Goal: Task Accomplishment & Management: Complete application form

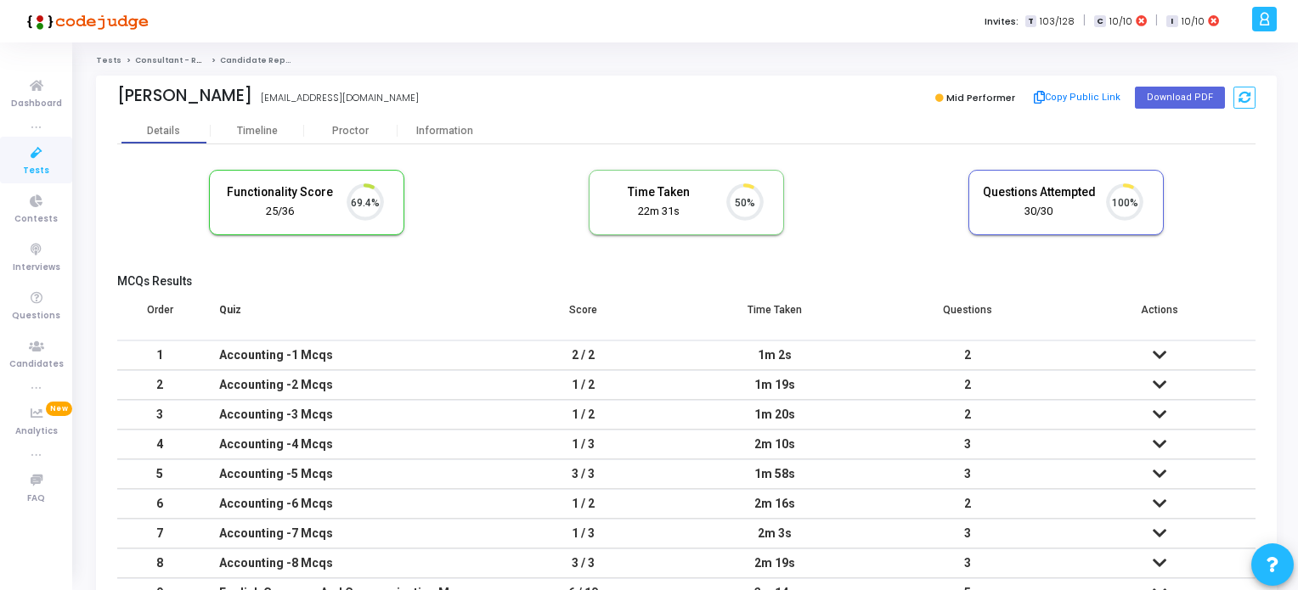
scroll to position [35, 43]
click at [34, 159] on icon at bounding box center [37, 153] width 36 height 21
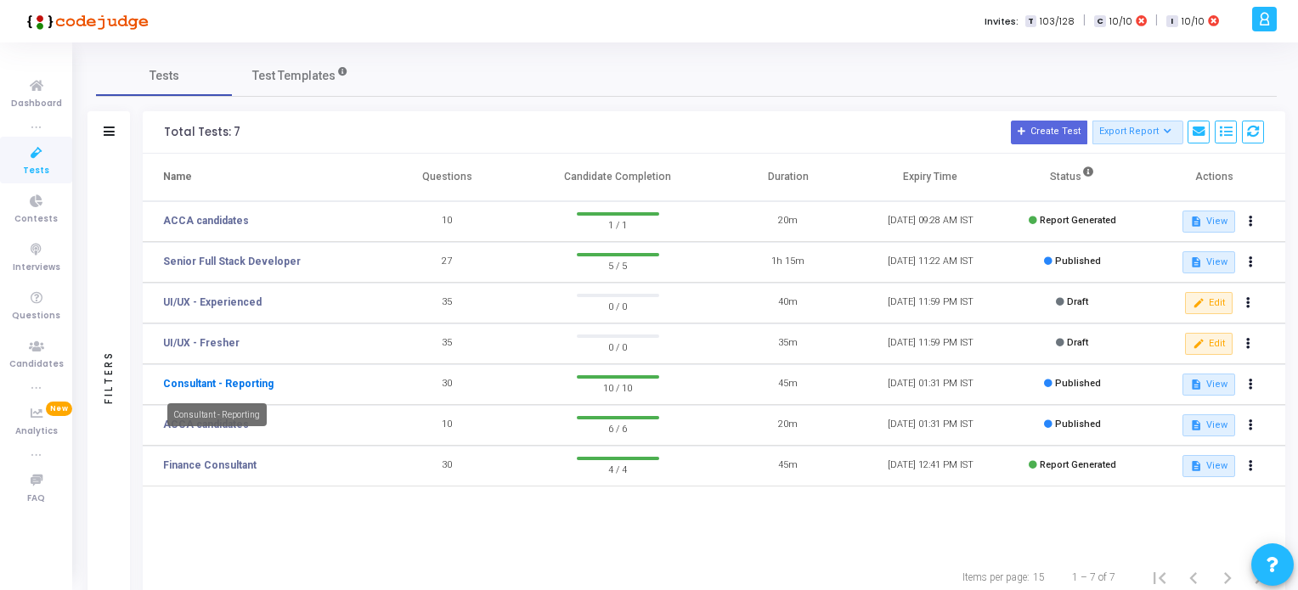
click at [234, 386] on link "Consultant - Reporting" at bounding box center [218, 383] width 110 height 15
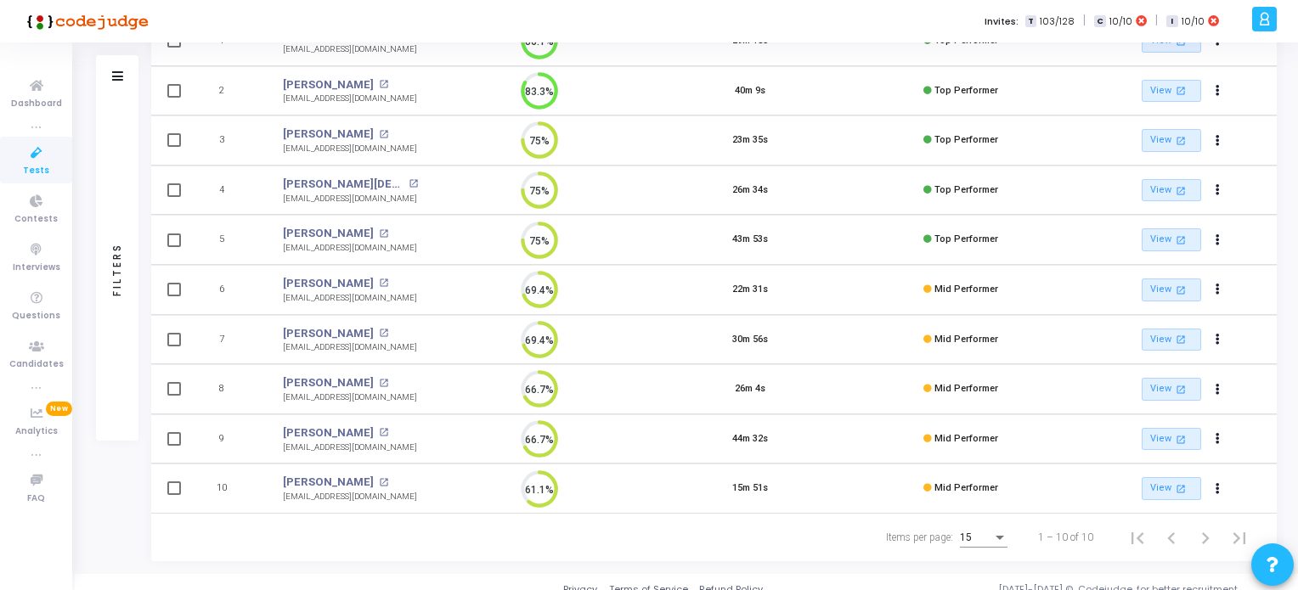
scroll to position [245, 0]
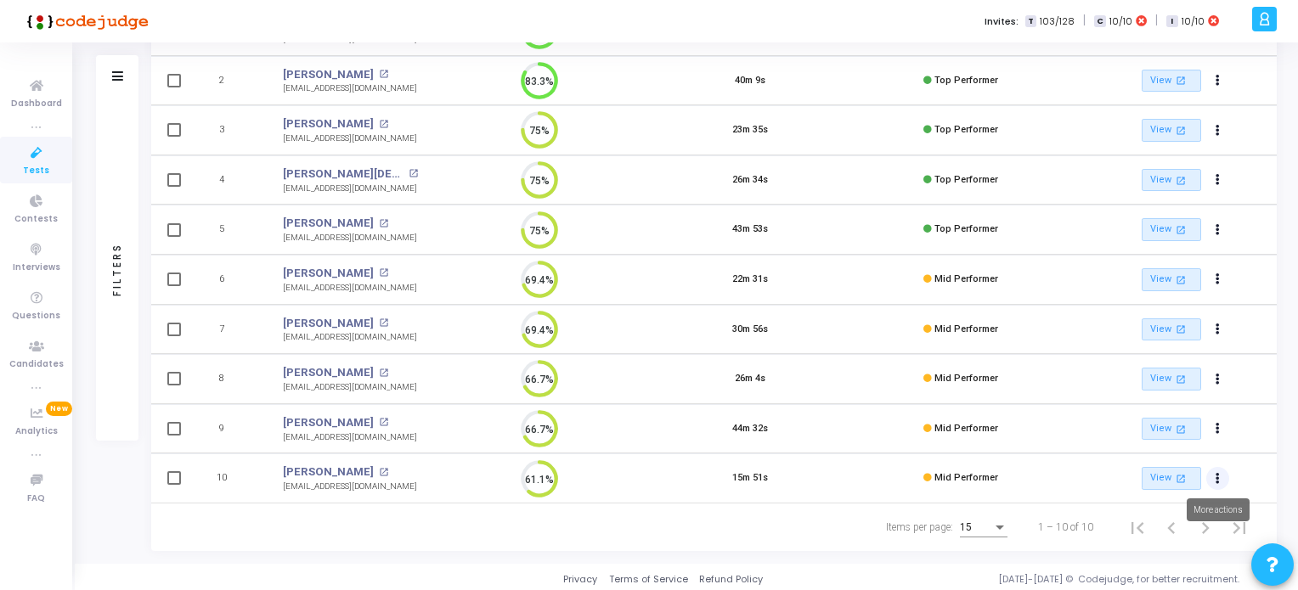
click at [1218, 475] on icon "Actions" at bounding box center [1217, 479] width 4 height 8
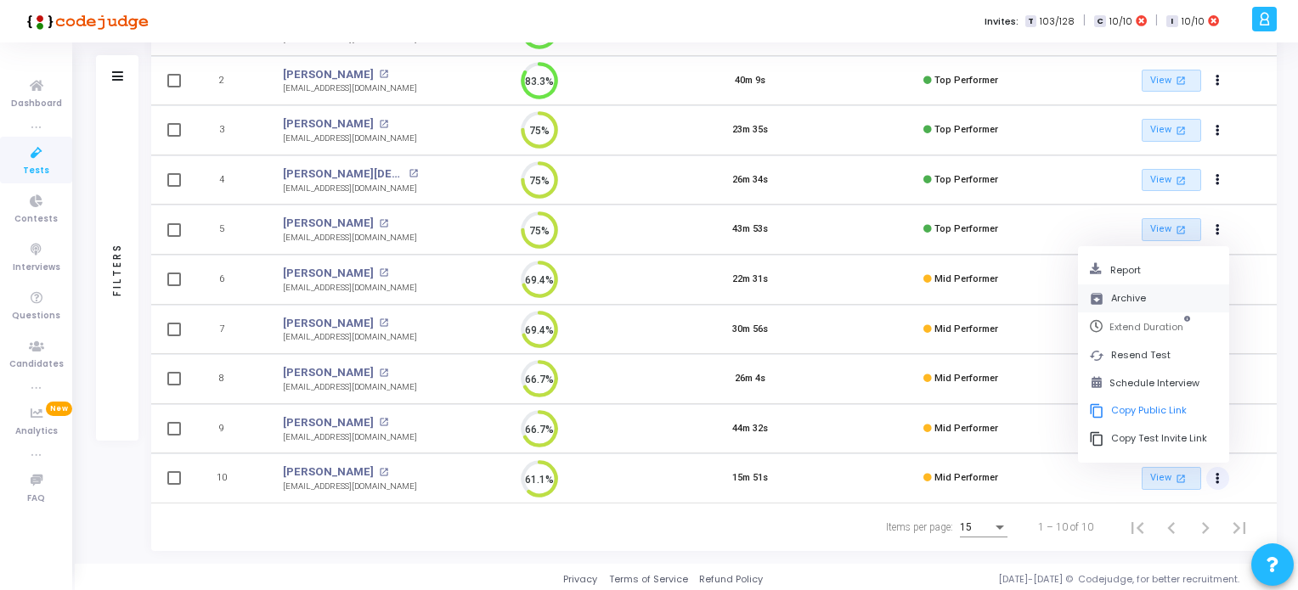
click at [1125, 295] on button "archive Archive" at bounding box center [1153, 299] width 151 height 28
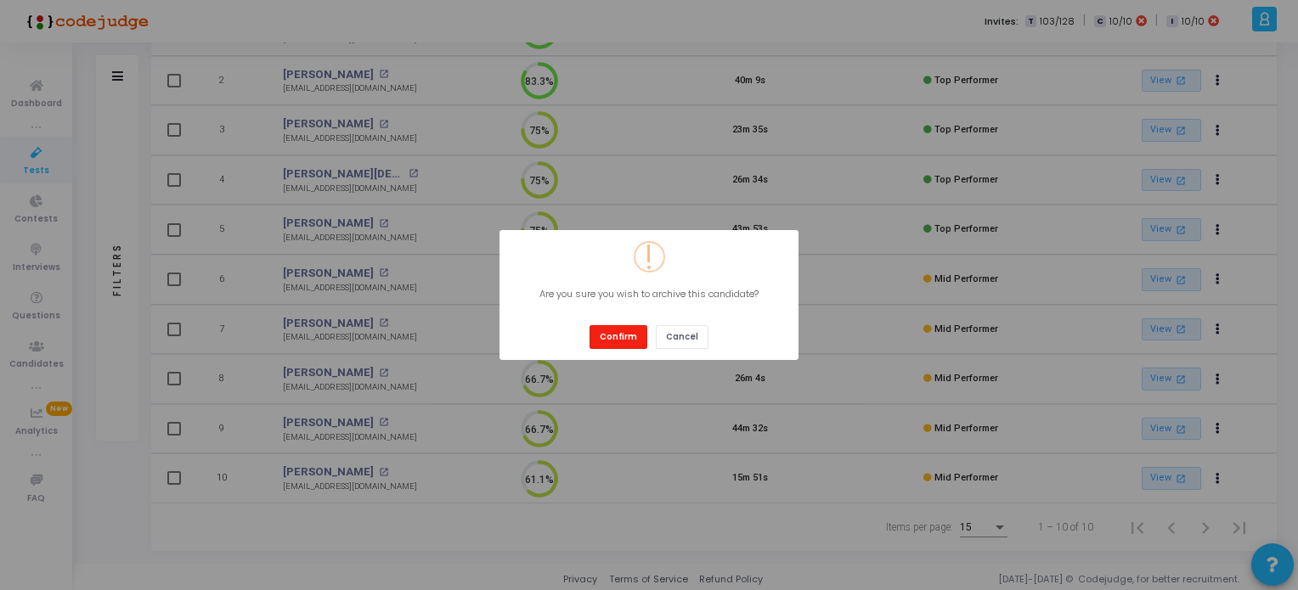
click at [618, 335] on button "Confirm" at bounding box center [618, 336] width 58 height 23
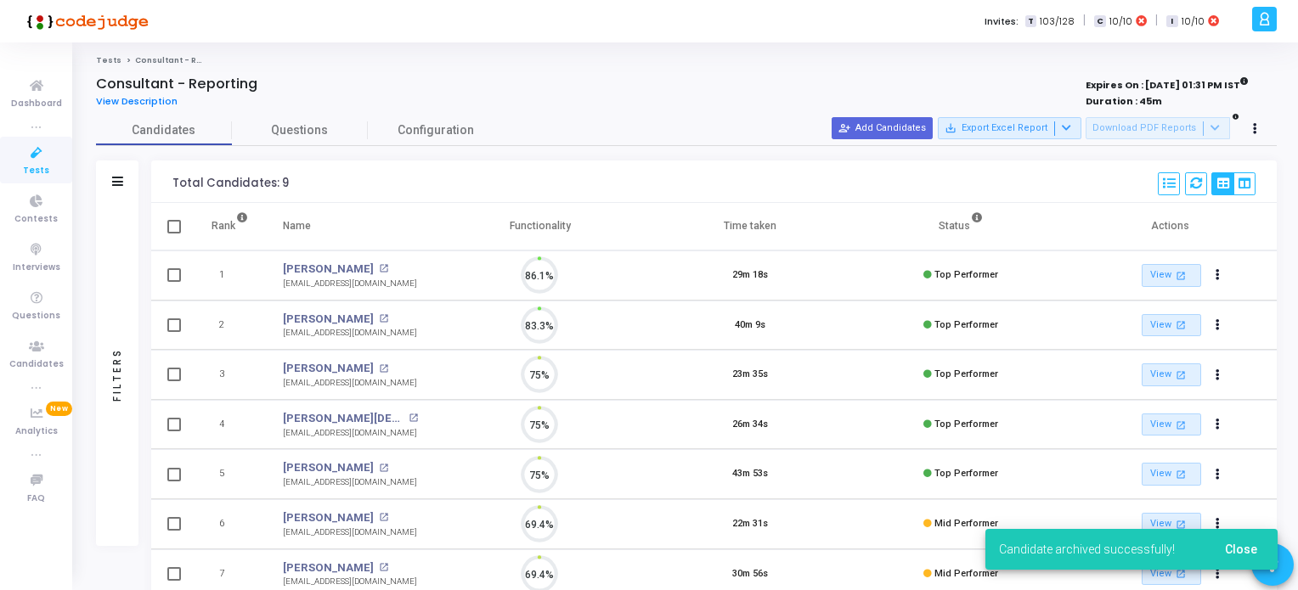
scroll to position [7, 7]
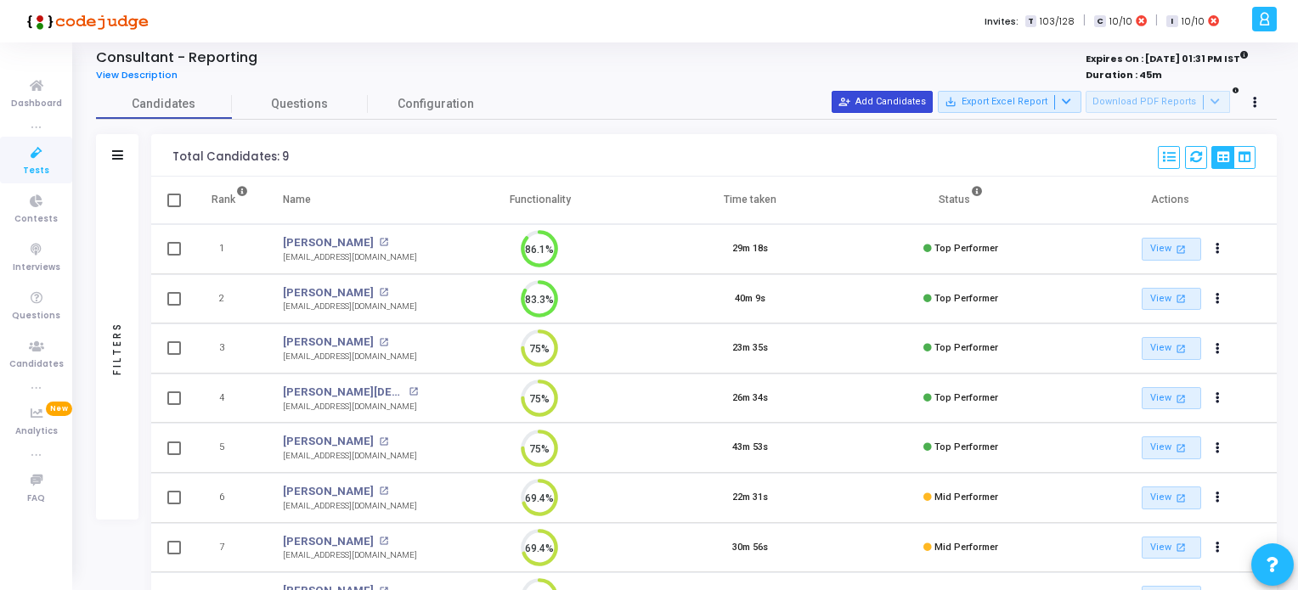
click at [911, 103] on button "person_add_alt Add Candidates" at bounding box center [882, 102] width 101 height 22
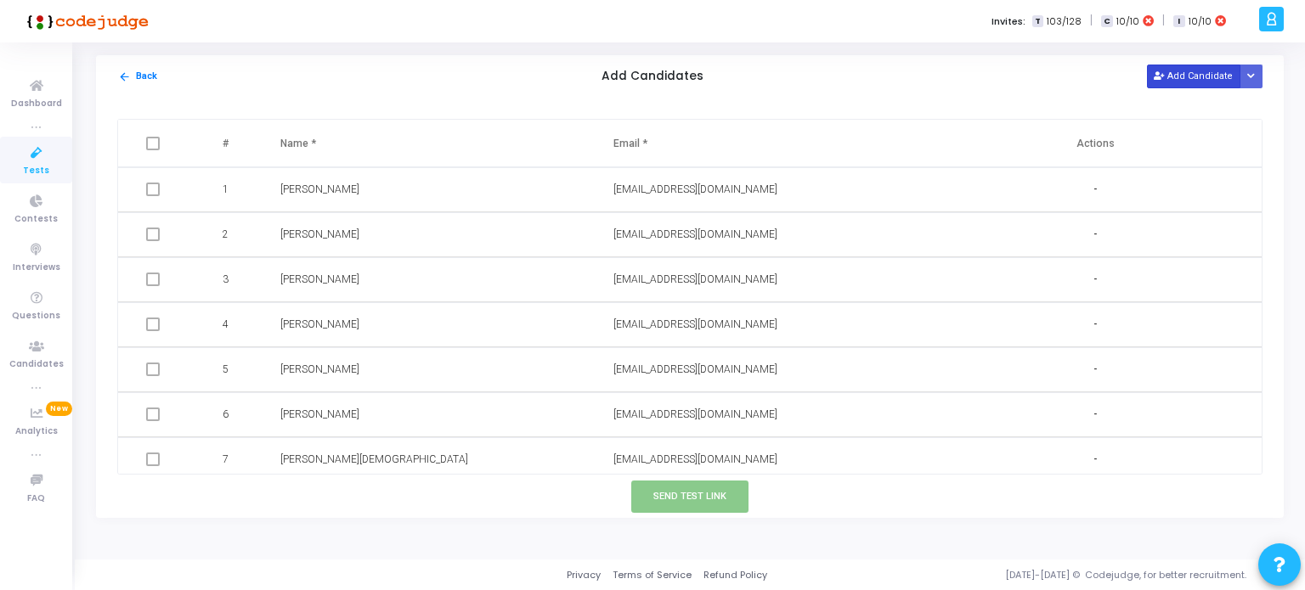
click at [1191, 74] on button "Add Candidate" at bounding box center [1193, 76] width 93 height 23
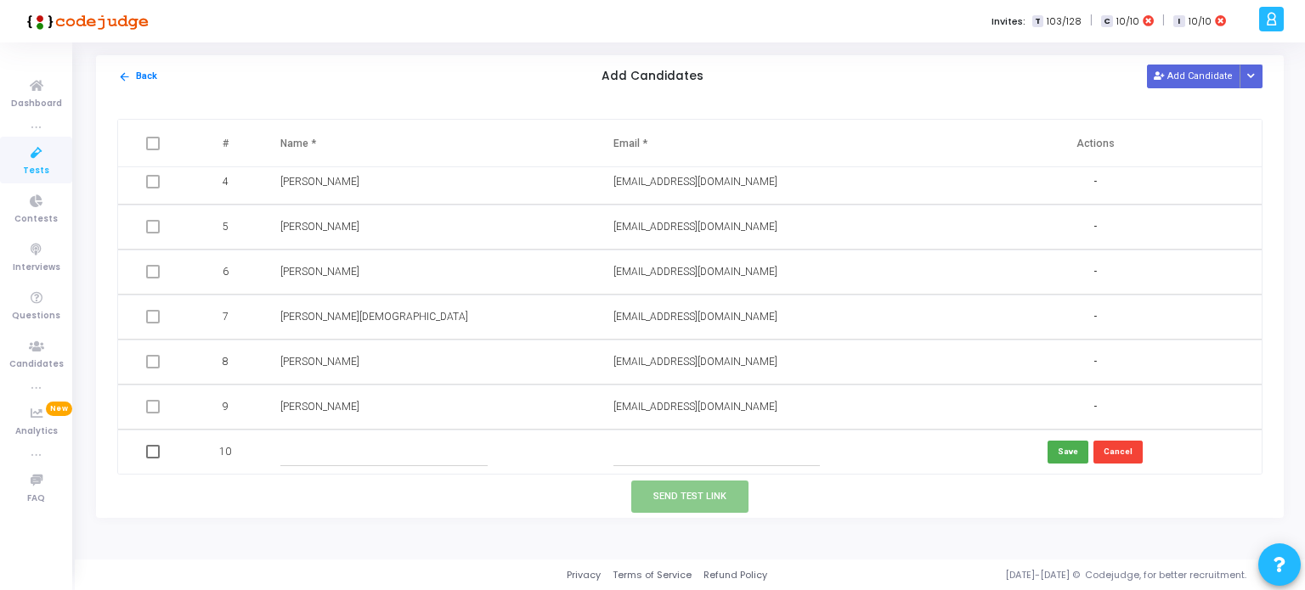
click at [636, 453] on input "text" at bounding box center [716, 452] width 206 height 28
paste input "[PERSON_NAME][EMAIL_ADDRESS][DOMAIN_NAME]"
type input "[PERSON_NAME][EMAIL_ADDRESS][DOMAIN_NAME]"
click at [333, 449] on input "text" at bounding box center [383, 452] width 206 height 28
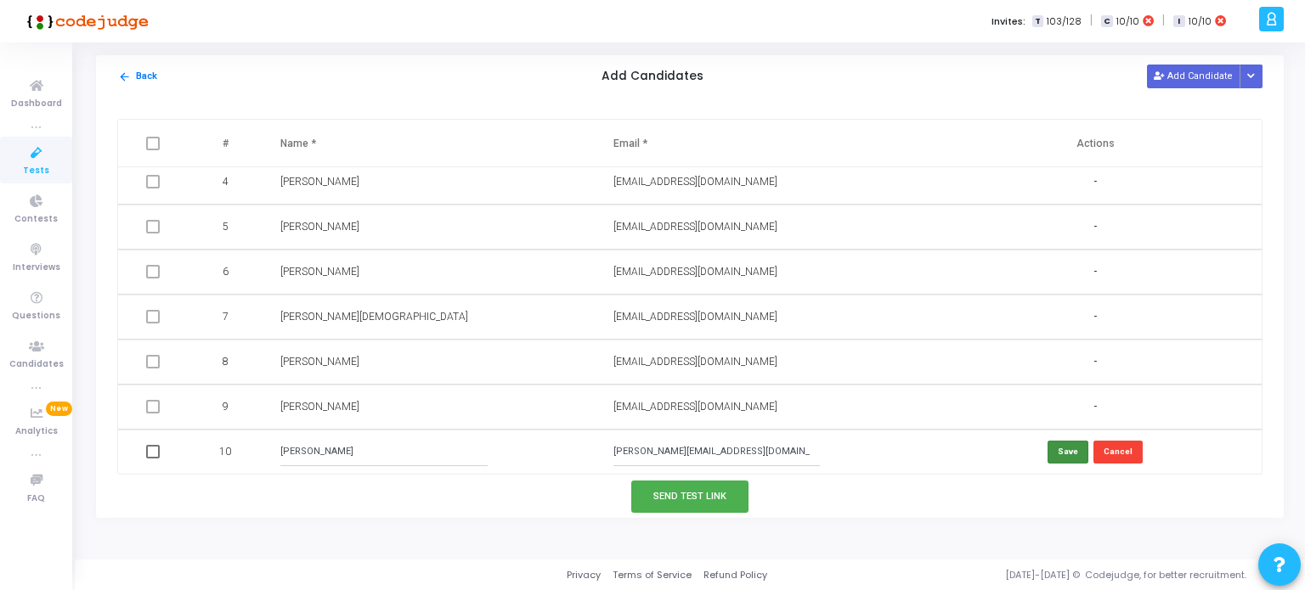
type input "[PERSON_NAME]"
click at [1053, 448] on button "Save" at bounding box center [1067, 452] width 41 height 23
click at [1197, 77] on button "Add Candidate" at bounding box center [1193, 76] width 93 height 23
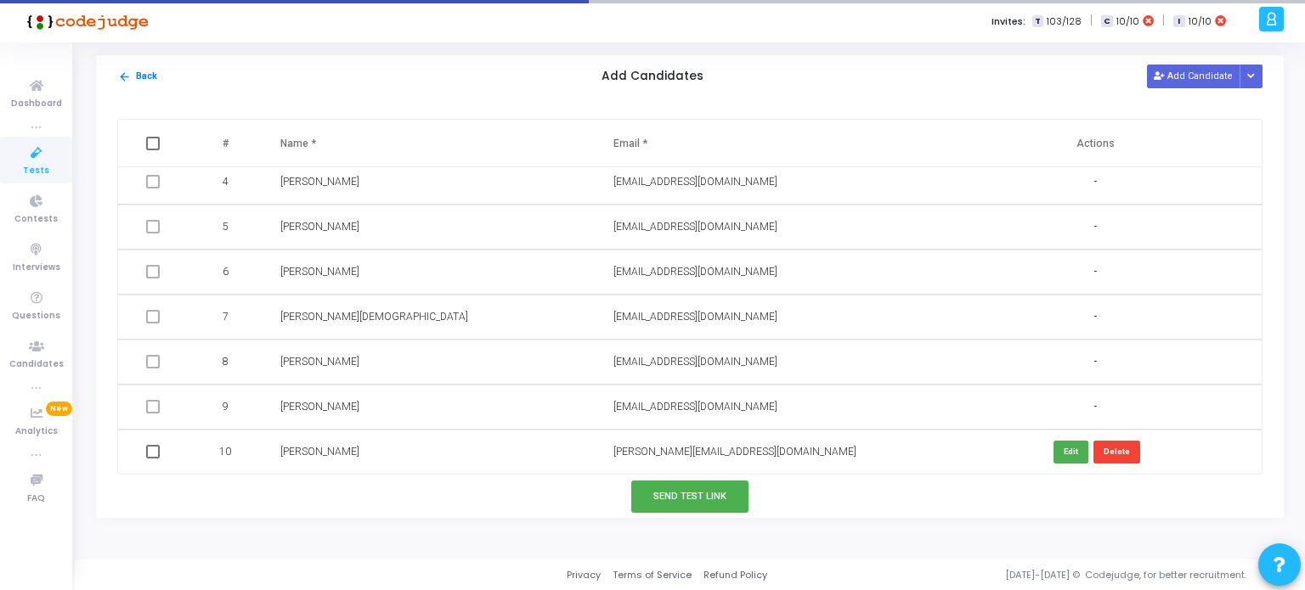
scroll to position [188, 0]
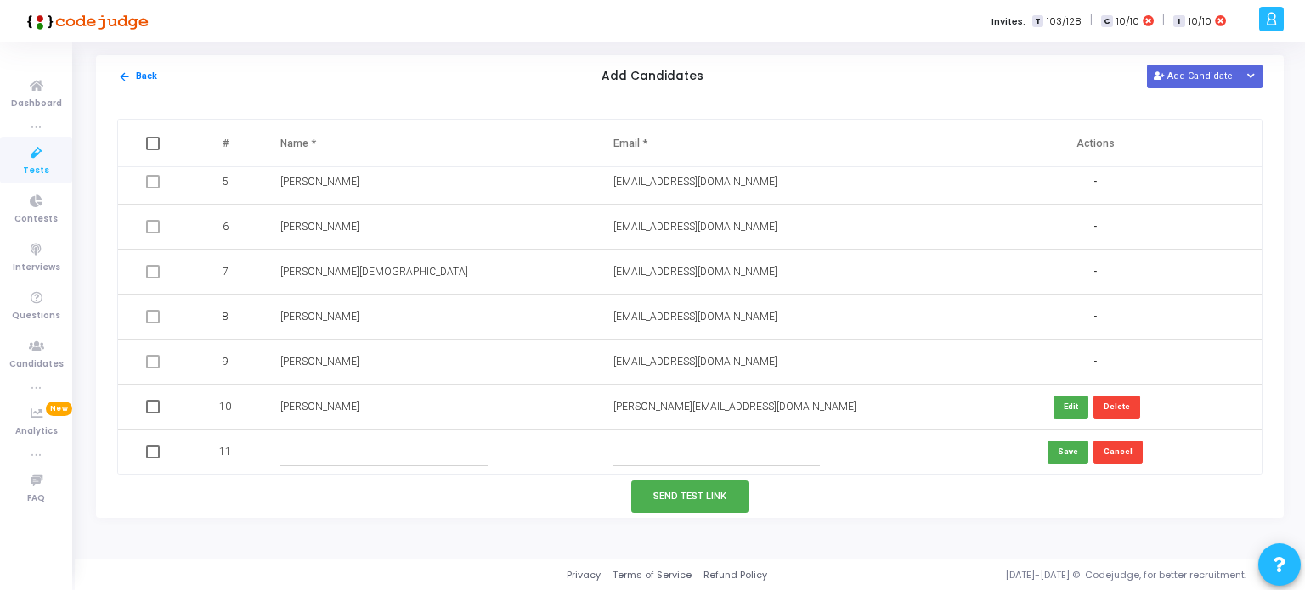
click at [623, 444] on input "text" at bounding box center [716, 452] width 206 height 28
paste input "[EMAIL_ADDRESS][DOMAIN_NAME]"
type input "[EMAIL_ADDRESS][DOMAIN_NAME]"
click at [490, 458] on div at bounding box center [428, 452] width 296 height 28
click at [291, 454] on input "text" at bounding box center [383, 452] width 206 height 28
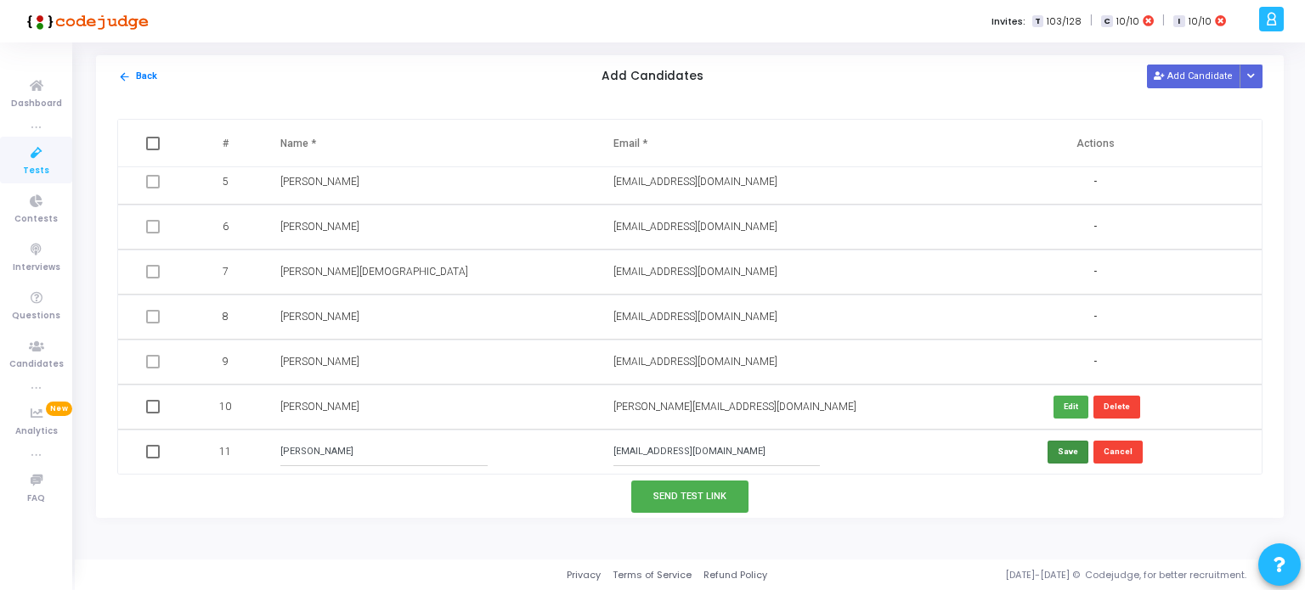
type input "[PERSON_NAME]"
click at [1065, 451] on button "Save" at bounding box center [1067, 452] width 41 height 23
click at [1187, 77] on button "Add Candidate" at bounding box center [1193, 76] width 93 height 23
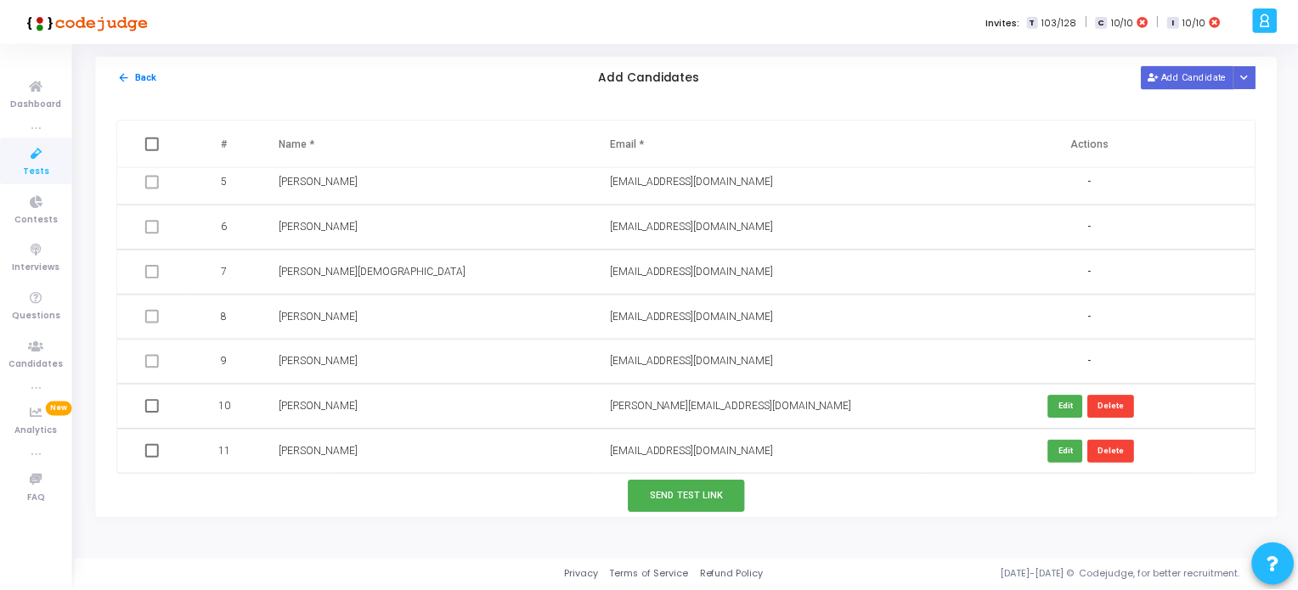
scroll to position [233, 0]
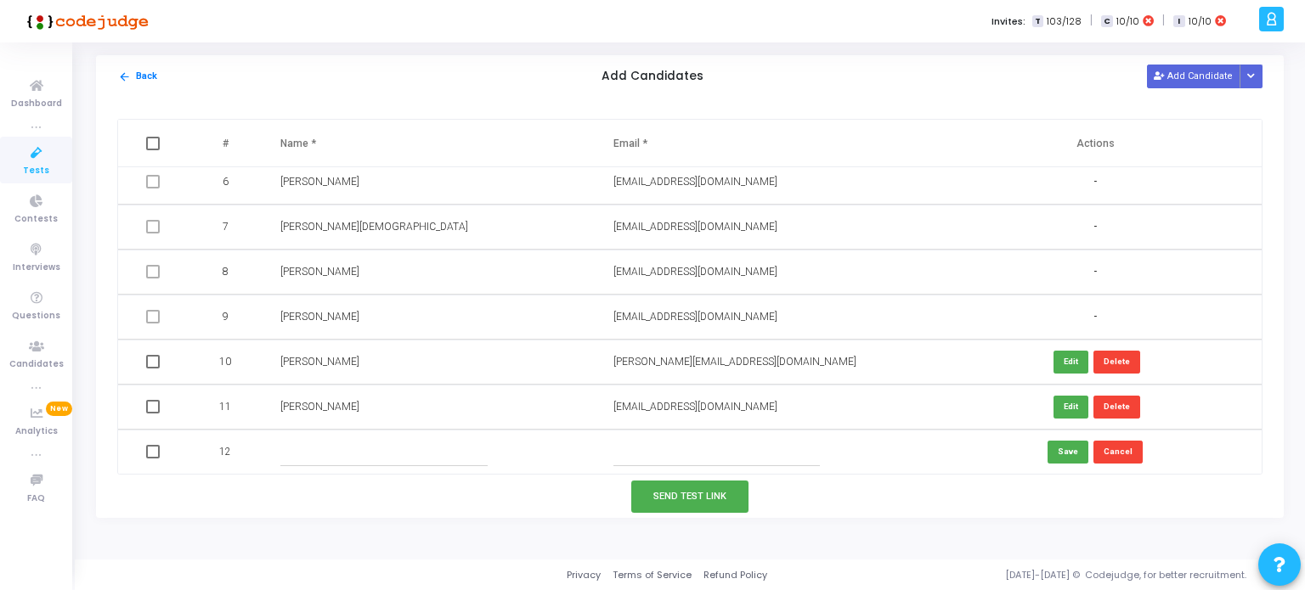
click at [639, 451] on input "text" at bounding box center [716, 452] width 206 height 28
paste input "[EMAIL_ADDRESS][DOMAIN_NAME]"
type input "[EMAIL_ADDRESS][DOMAIN_NAME]"
click at [324, 448] on input "text" at bounding box center [383, 452] width 206 height 28
type input "[PERSON_NAME]"
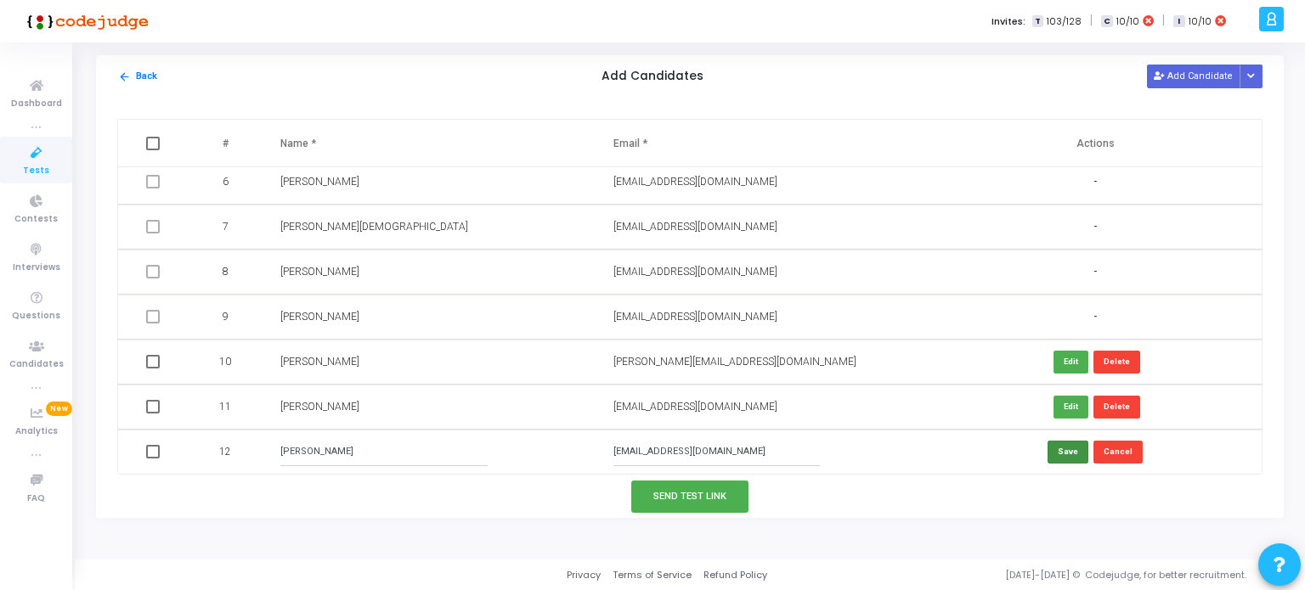
click at [1067, 451] on button "Save" at bounding box center [1067, 452] width 41 height 23
click at [153, 364] on span at bounding box center [153, 362] width 14 height 14
click at [153, 369] on input "checkbox" at bounding box center [152, 369] width 1 height 1
checkbox input "true"
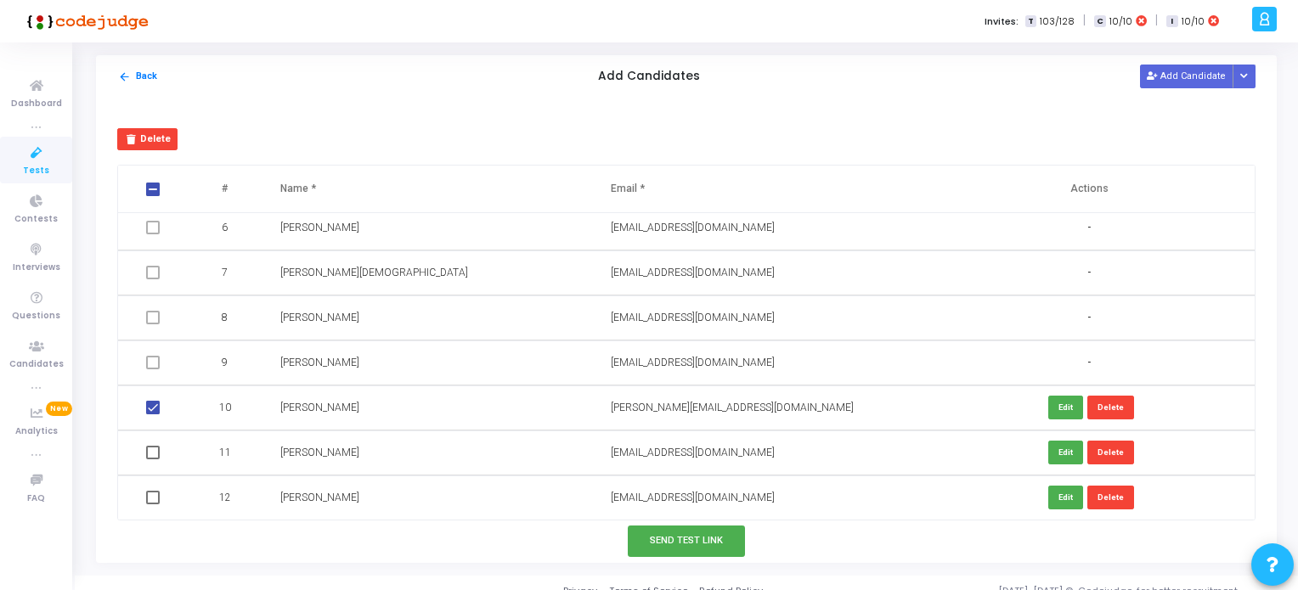
drag, startPoint x: 148, startPoint y: 448, endPoint x: 149, endPoint y: 457, distance: 8.7
click at [149, 448] on span at bounding box center [153, 453] width 14 height 14
click at [152, 460] on input "checkbox" at bounding box center [152, 460] width 1 height 1
checkbox input "true"
click at [146, 499] on span at bounding box center [153, 498] width 14 height 14
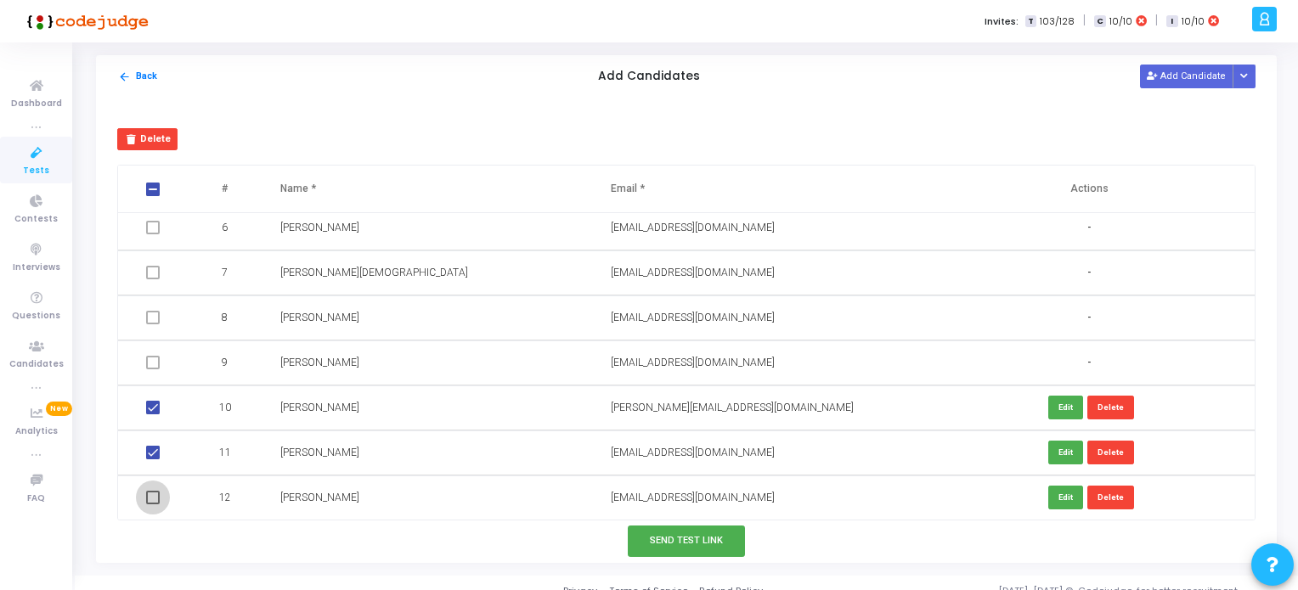
click at [152, 505] on input "checkbox" at bounding box center [152, 505] width 1 height 1
checkbox input "true"
click at [705, 539] on button "Send Test Link" at bounding box center [686, 541] width 117 height 31
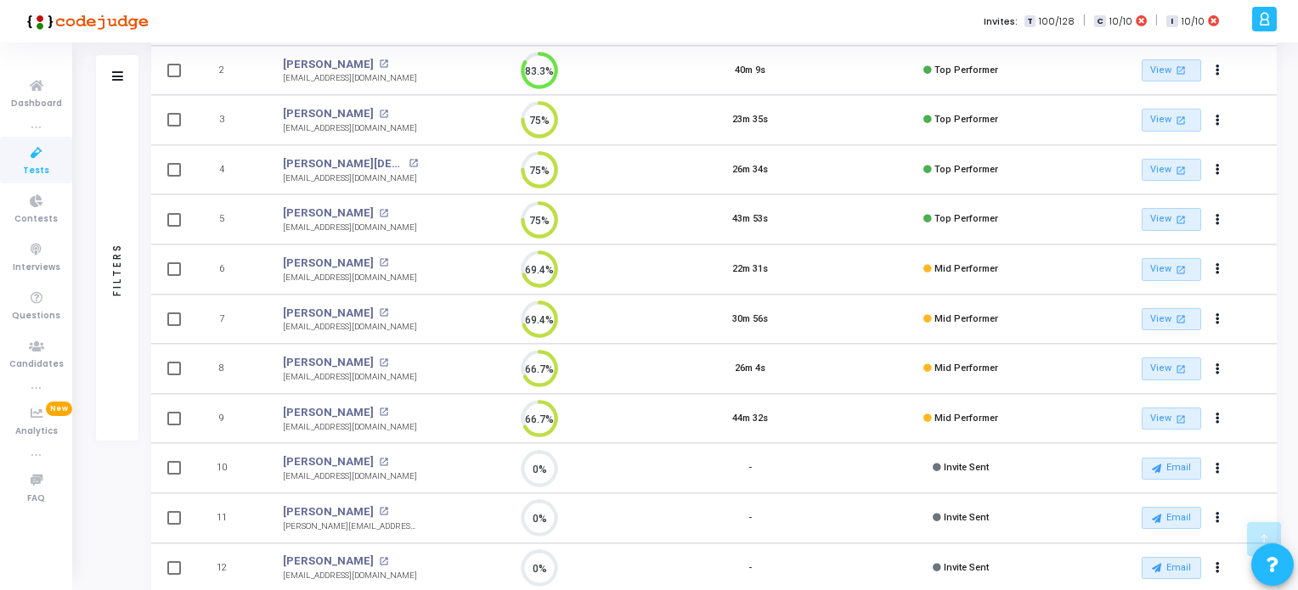
scroll to position [344, 0]
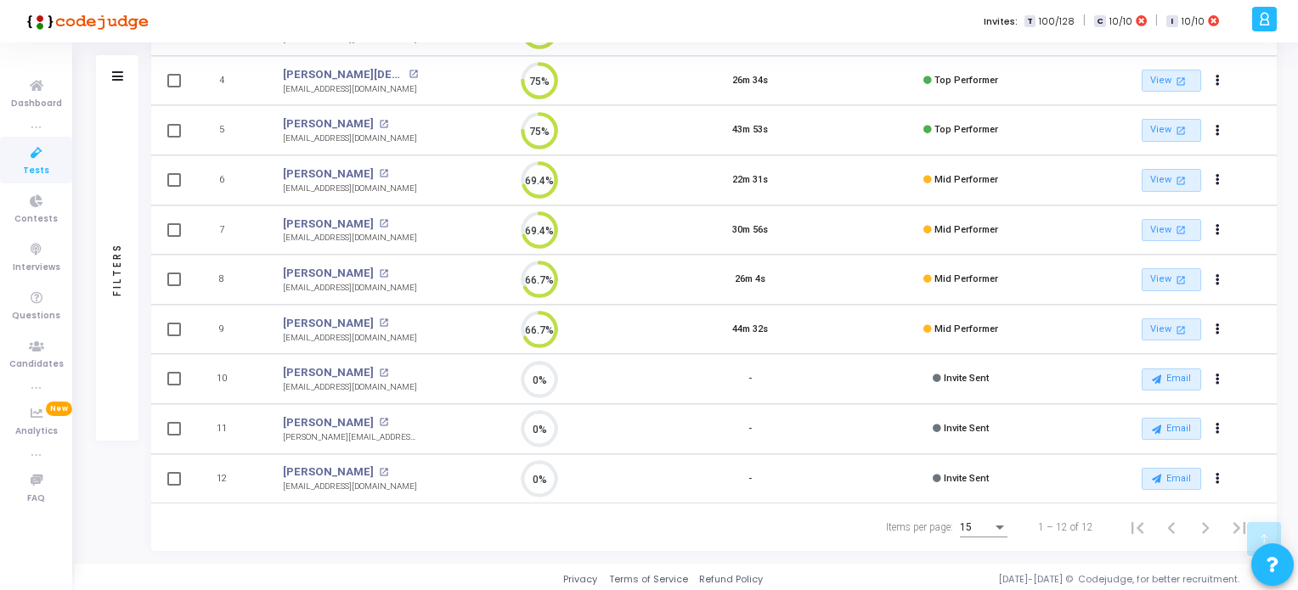
click at [47, 162] on link "Tests" at bounding box center [36, 160] width 72 height 47
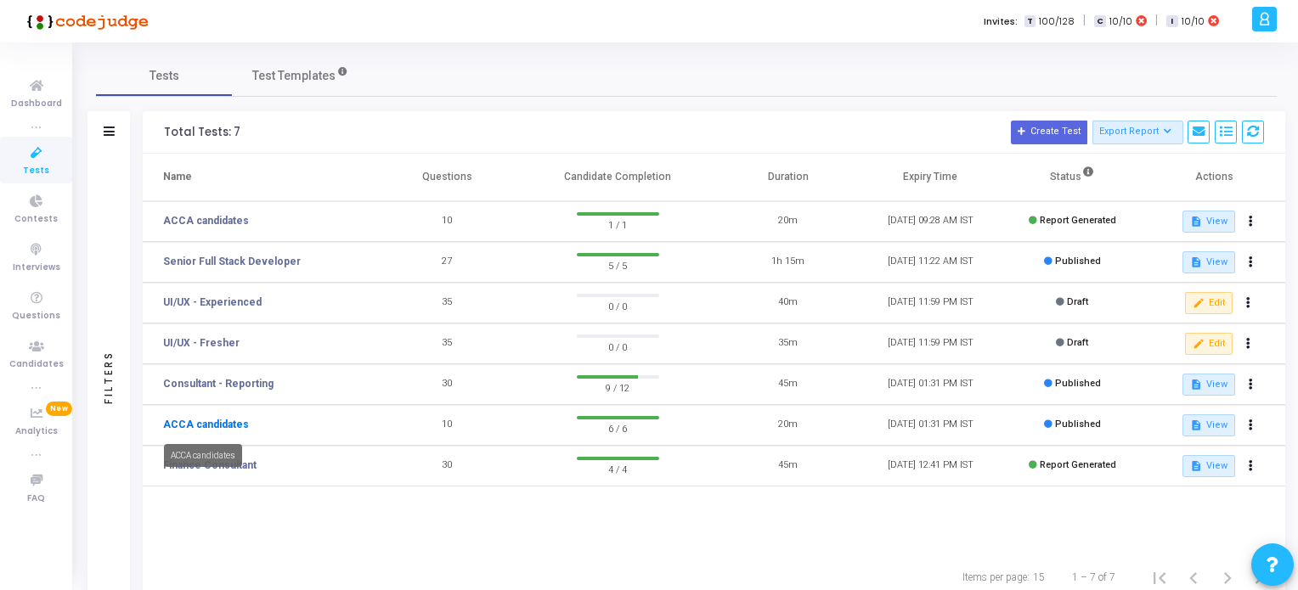
click at [209, 421] on link "ACCA candidates" at bounding box center [206, 424] width 86 height 15
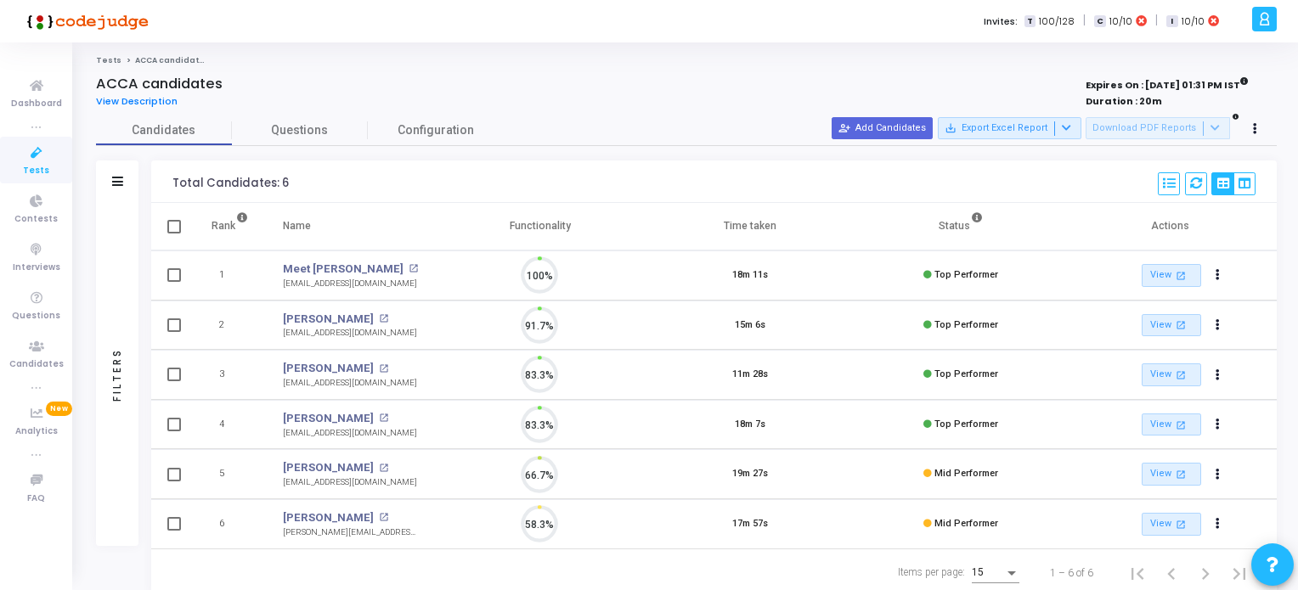
scroll to position [7, 7]
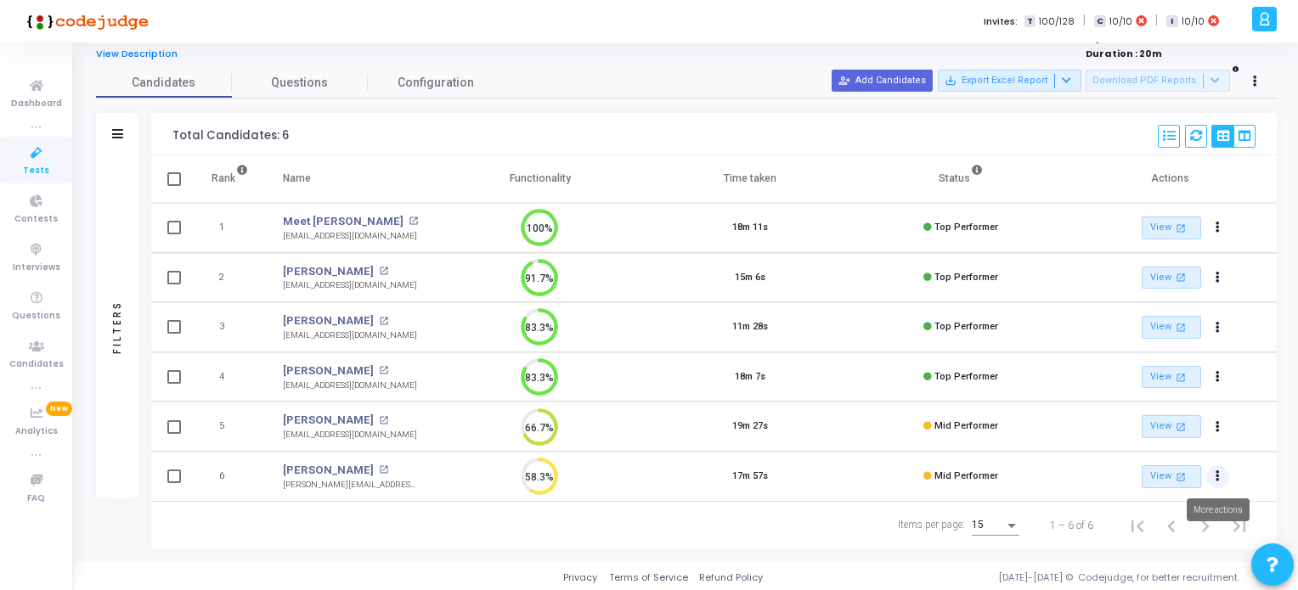
click at [1213, 478] on button "Actions" at bounding box center [1218, 477] width 24 height 24
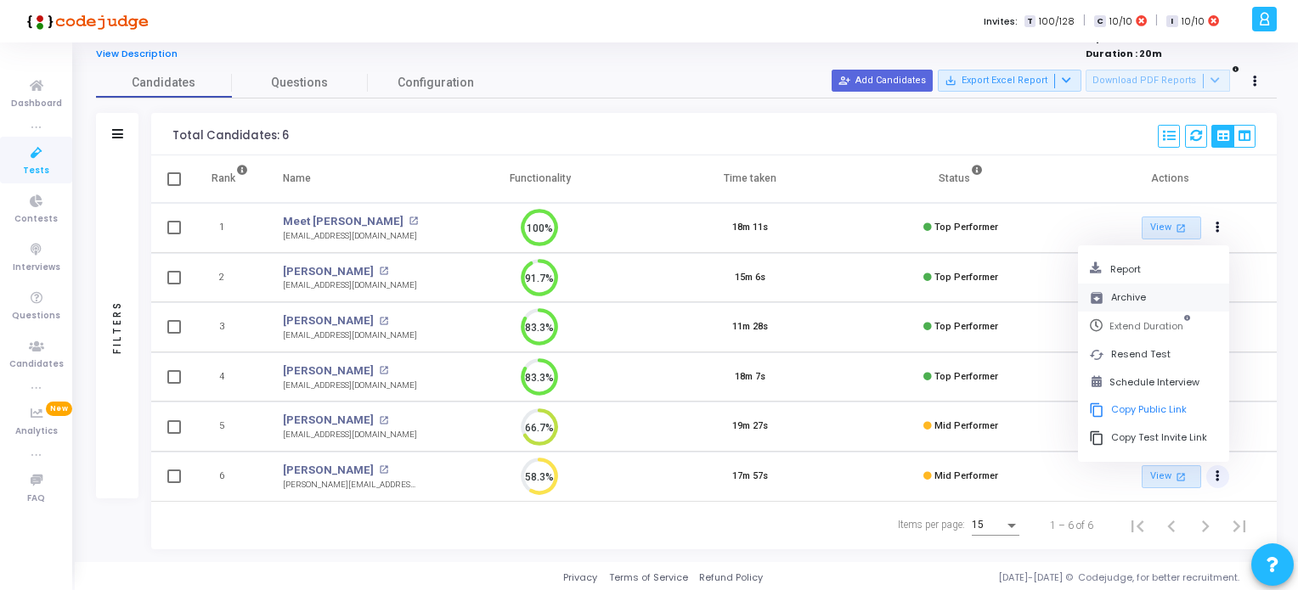
click at [1121, 299] on button "archive Archive" at bounding box center [1153, 298] width 151 height 28
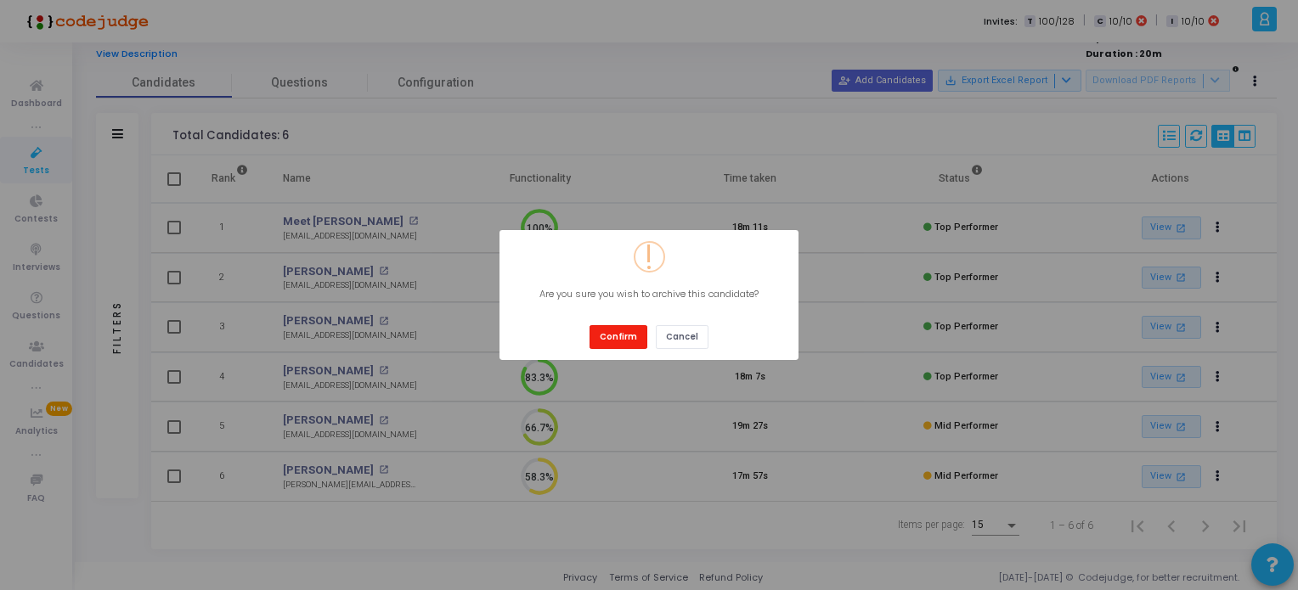
click at [618, 341] on button "Confirm" at bounding box center [618, 336] width 58 height 23
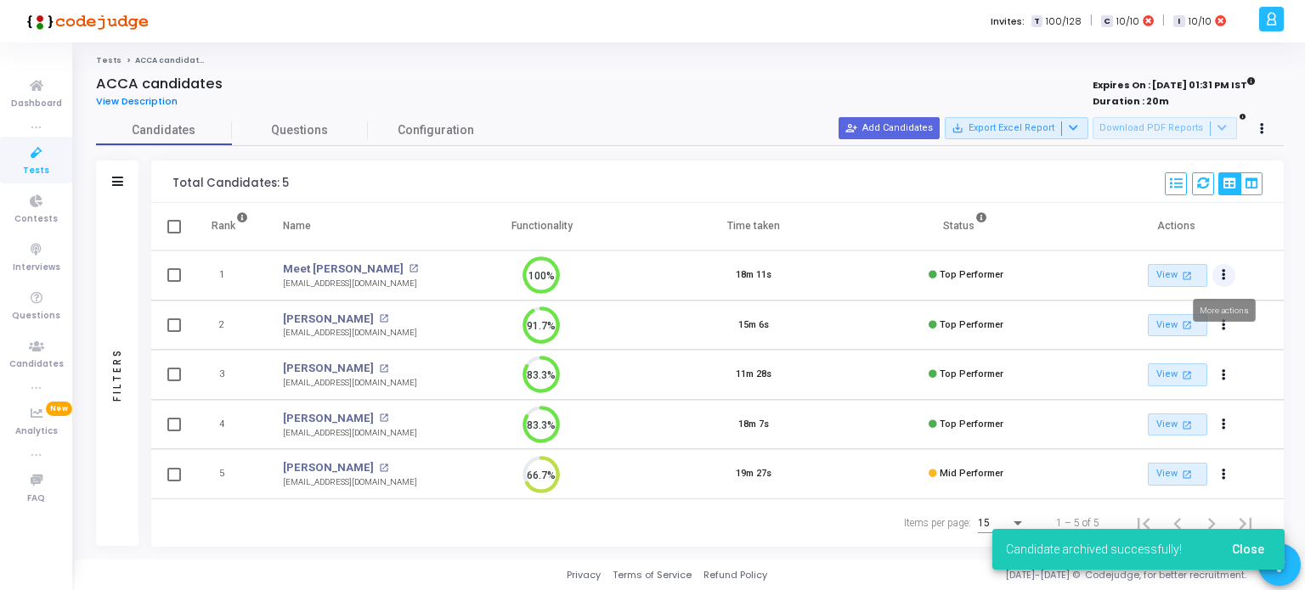
click at [1221, 279] on icon "Actions" at bounding box center [1223, 275] width 4 height 8
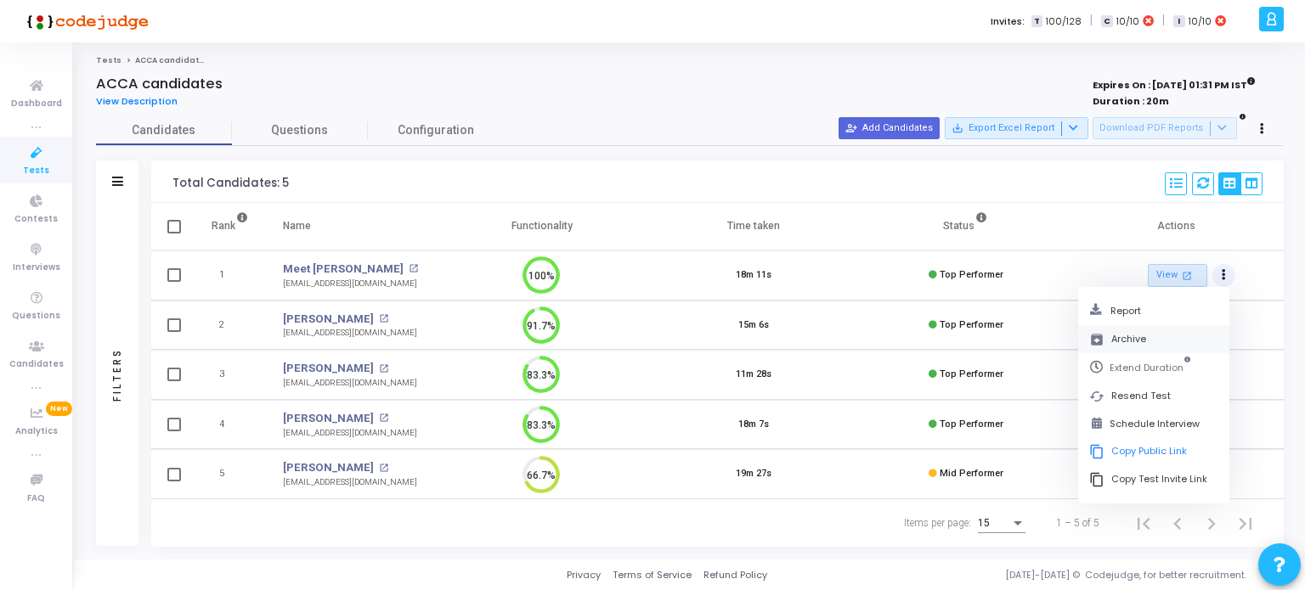
click at [1123, 336] on button "archive Archive" at bounding box center [1153, 339] width 151 height 28
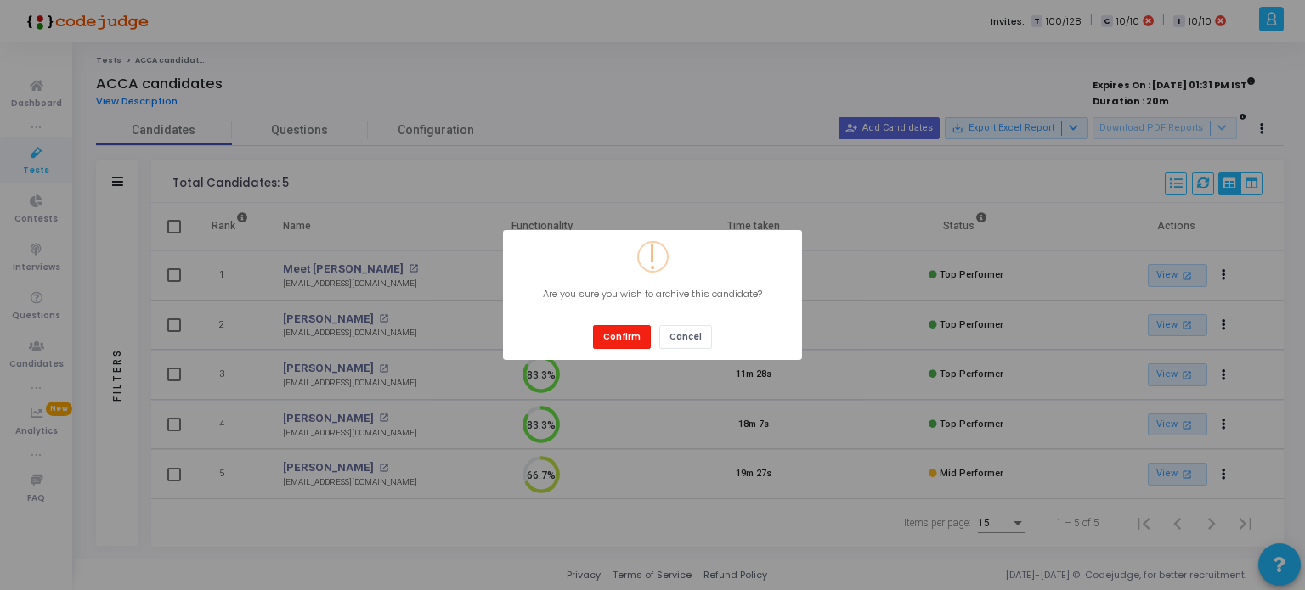
click at [624, 341] on button "Confirm" at bounding box center [622, 336] width 58 height 23
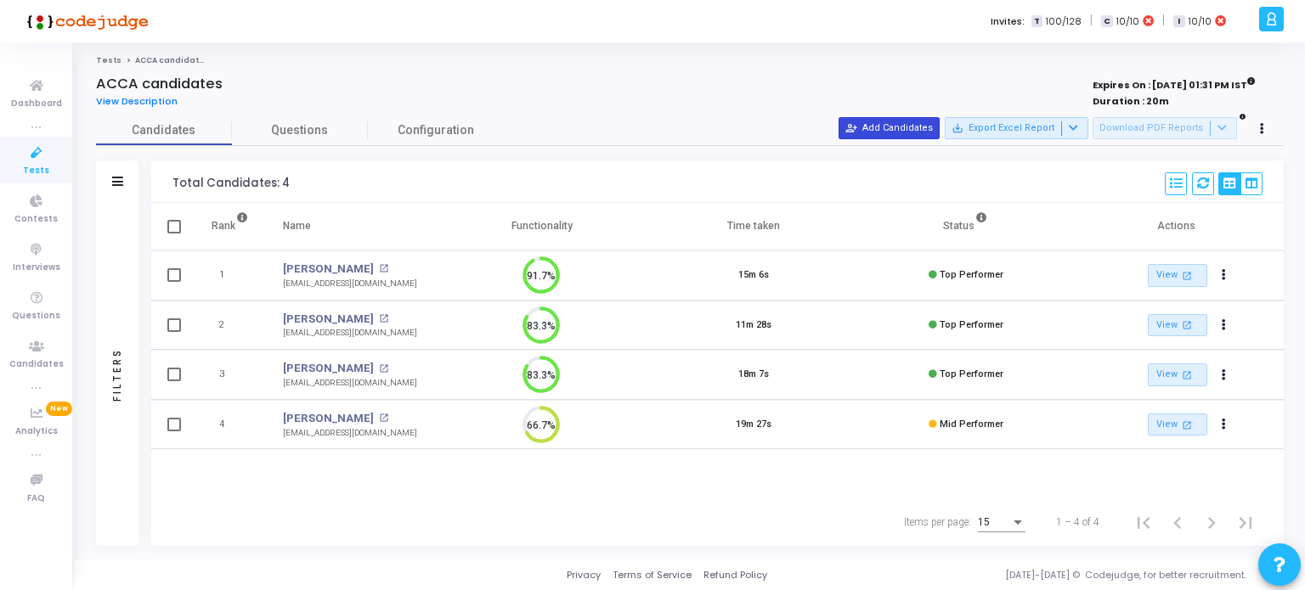
click at [890, 127] on button "person_add_alt Add Candidates" at bounding box center [888, 128] width 101 height 22
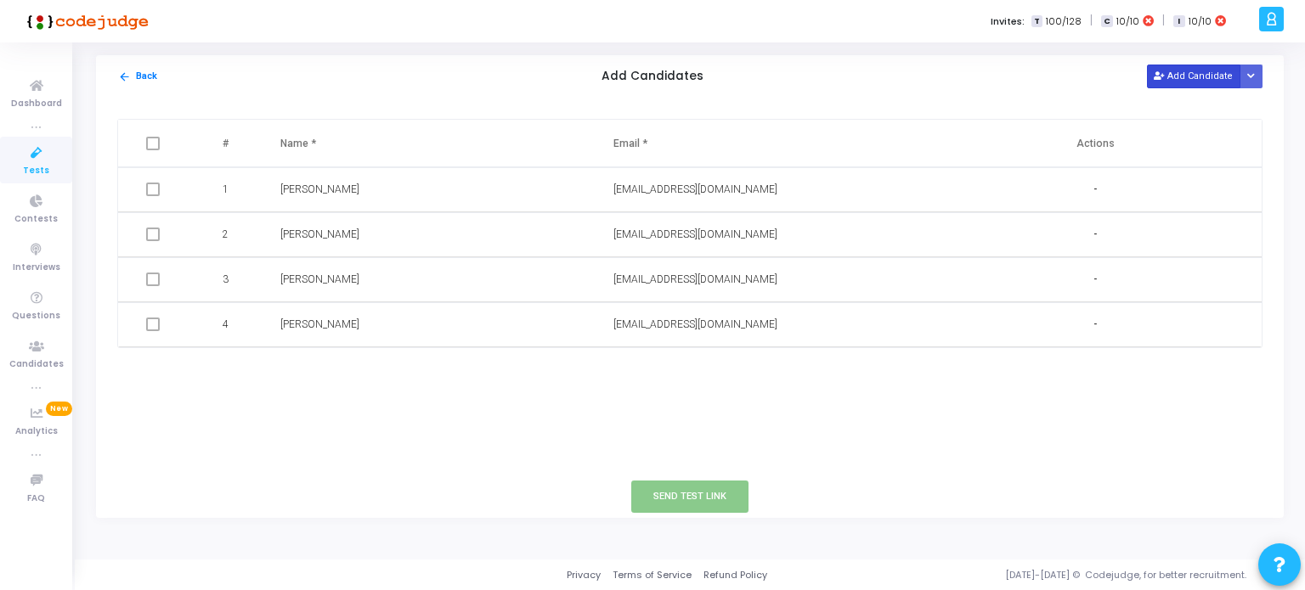
click at [1205, 72] on button "Add Candidate" at bounding box center [1193, 76] width 93 height 23
paste input ""salvashaikh12@gmail.com" <salvashaikh12@gmail.com>"
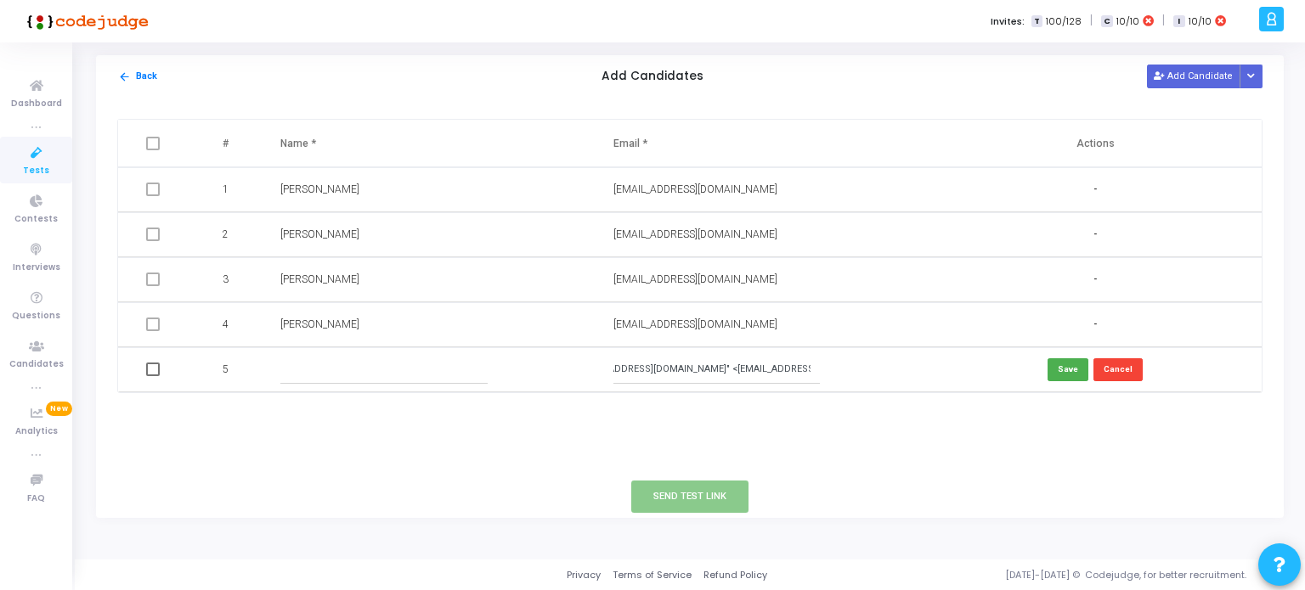
click at [694, 370] on input ""salvashaikh12@gmail.com" <salvashaikh12@gmail.com>" at bounding box center [716, 370] width 206 height 28
click at [730, 368] on input "salvashaikh12@gmail.com>" at bounding box center [716, 370] width 206 height 28
type input "salvashaikh12@gmail.com"
click at [326, 362] on input "text" at bounding box center [383, 370] width 206 height 28
type input "Salva Shaikh"
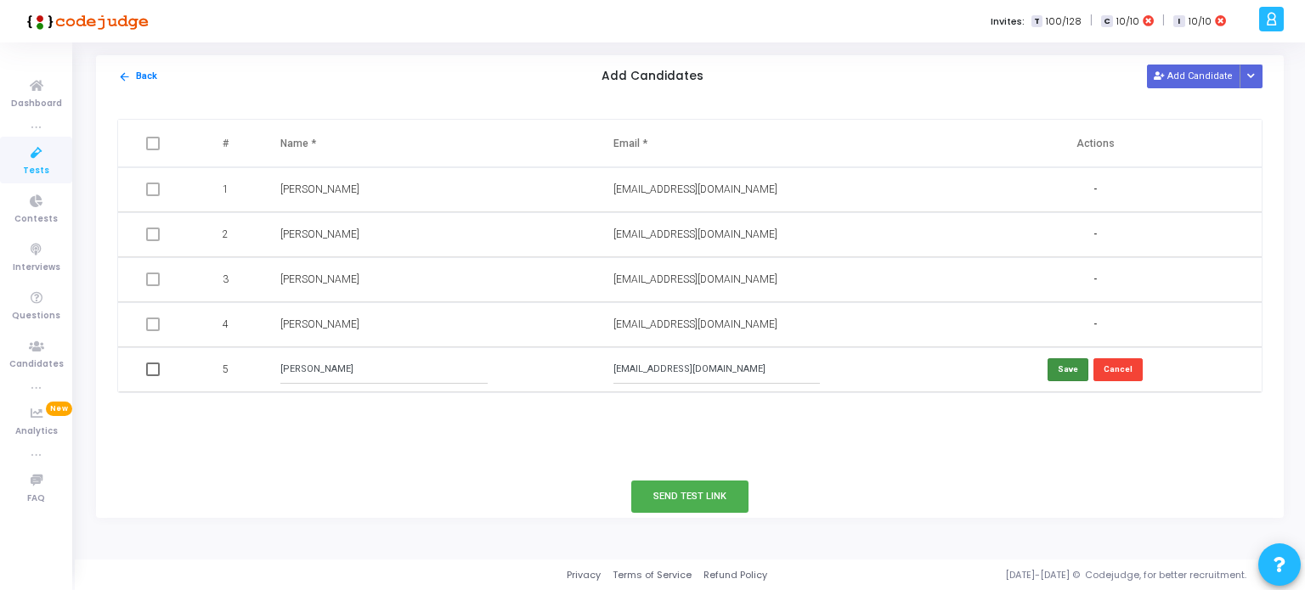
click at [1079, 369] on button "Save" at bounding box center [1067, 369] width 41 height 23
click at [1157, 76] on button "Add Candidate" at bounding box center [1193, 76] width 93 height 23
paste input "akshatmalshet@gmail.com"
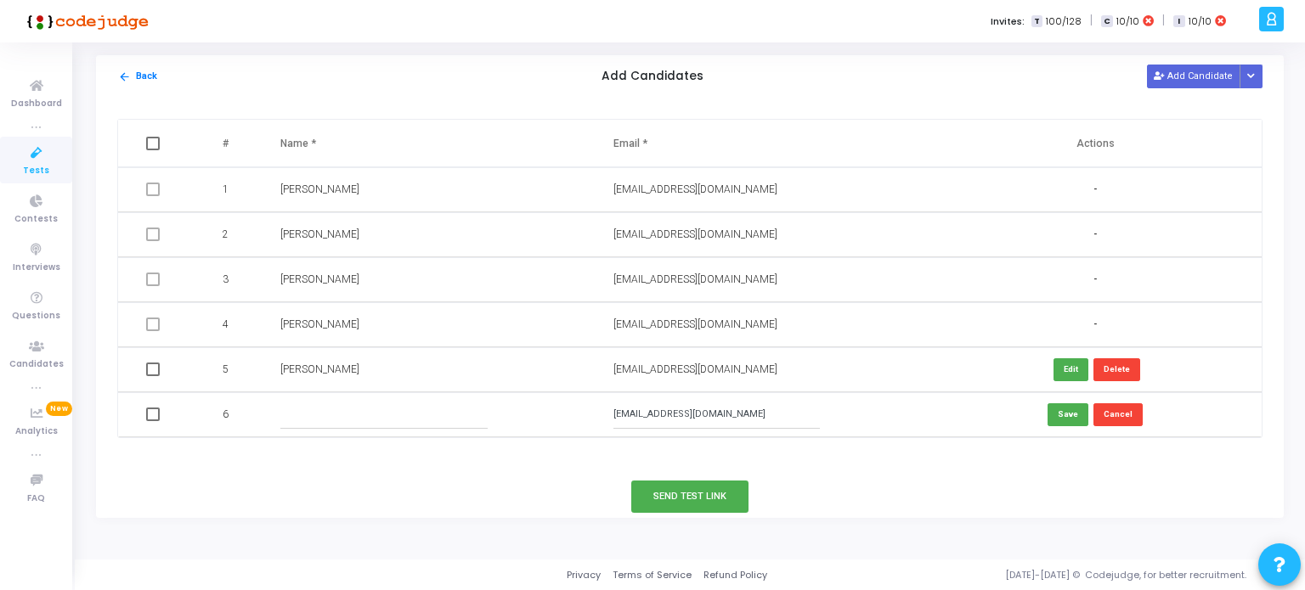
type input "akshatmalshet@gmail.com"
click at [433, 409] on input "text" at bounding box center [383, 415] width 206 height 28
type input "Akshat Malshet"
click at [1065, 420] on button "Save" at bounding box center [1067, 414] width 41 height 23
click at [154, 367] on span at bounding box center [153, 370] width 14 height 14
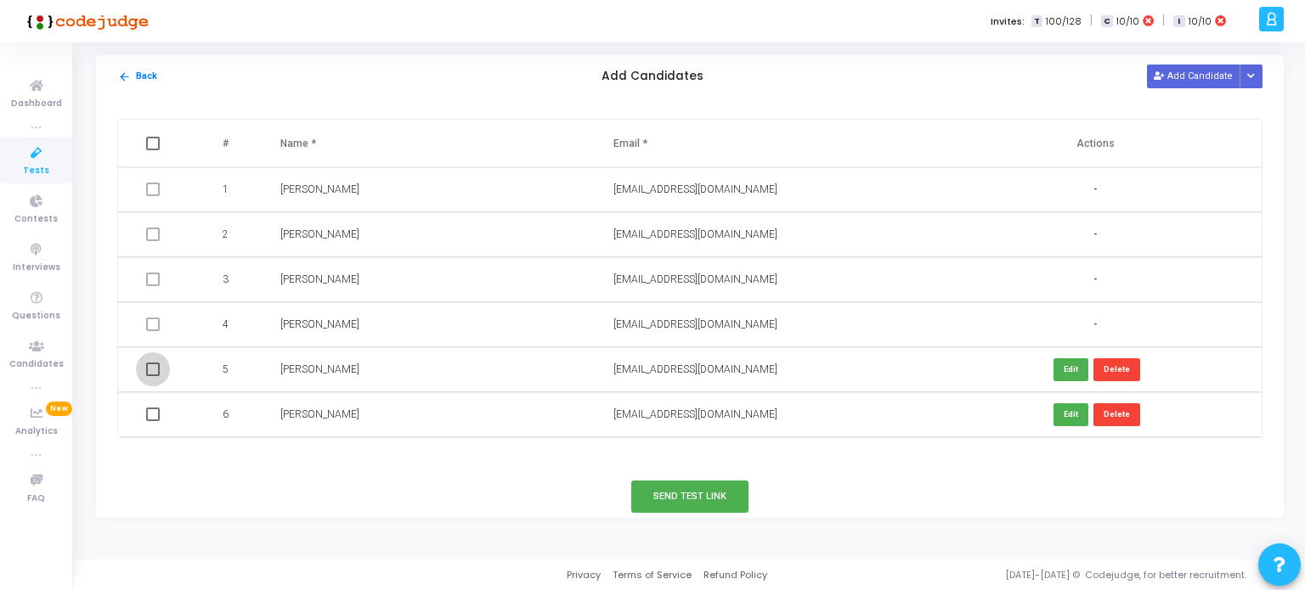
click at [153, 376] on input "checkbox" at bounding box center [152, 376] width 1 height 1
checkbox input "true"
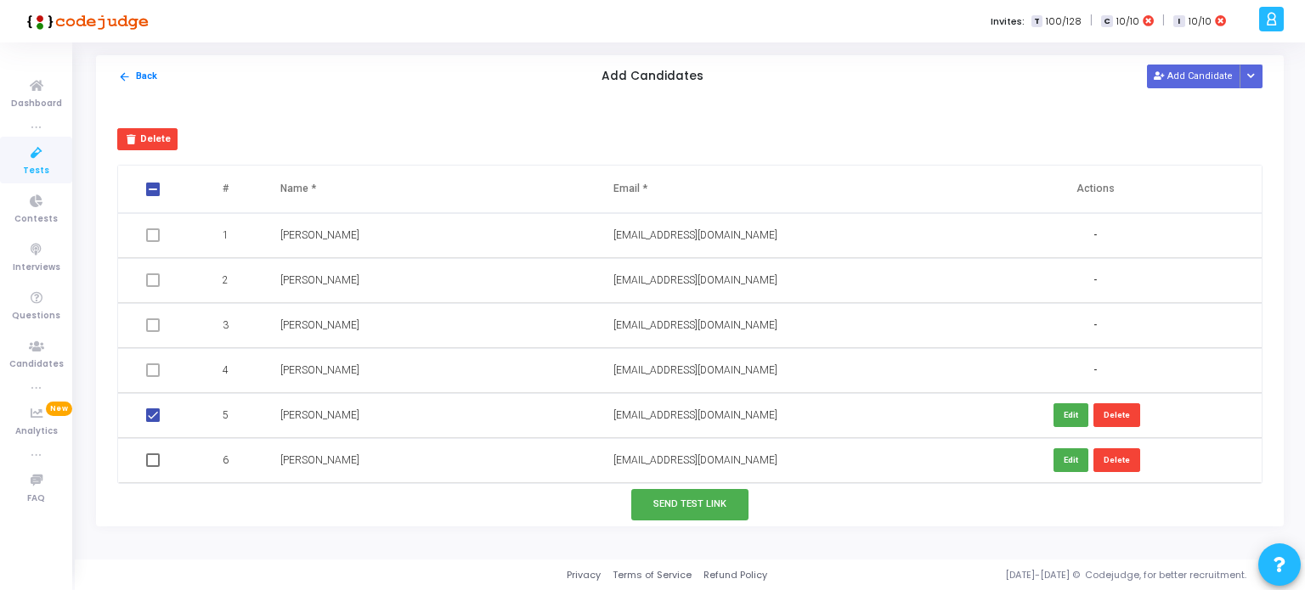
click at [151, 464] on span at bounding box center [153, 461] width 14 height 14
click at [152, 467] on input "checkbox" at bounding box center [152, 467] width 1 height 1
checkbox input "true"
click at [714, 505] on button "Send Test Link" at bounding box center [689, 504] width 117 height 31
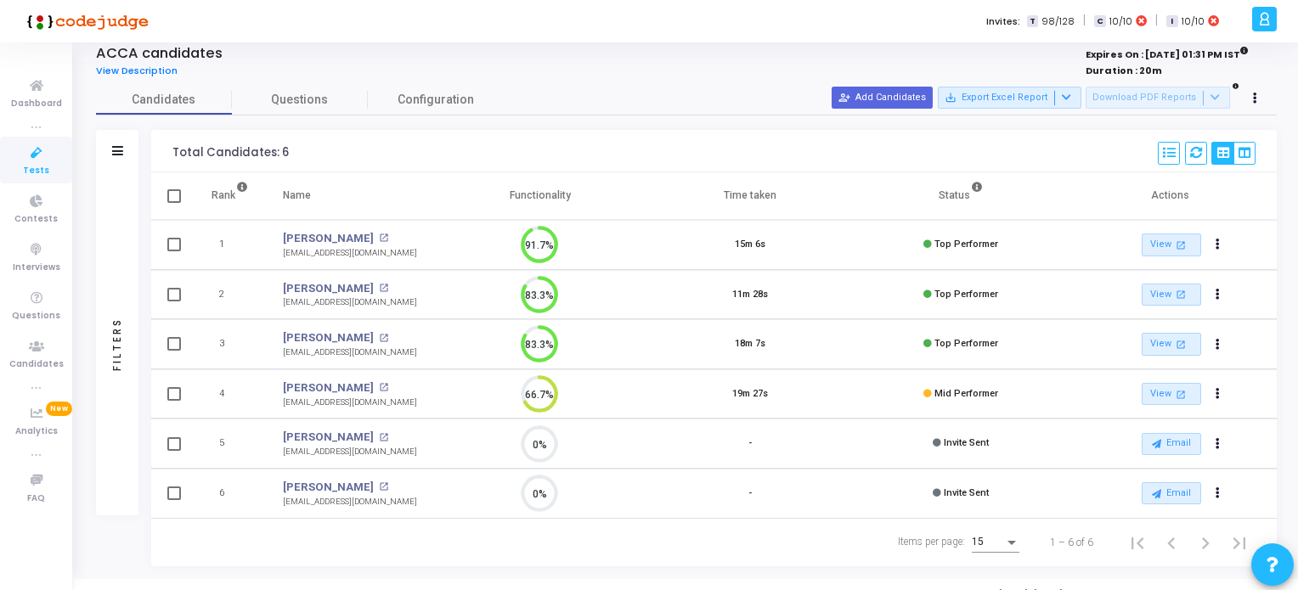
scroll to position [48, 0]
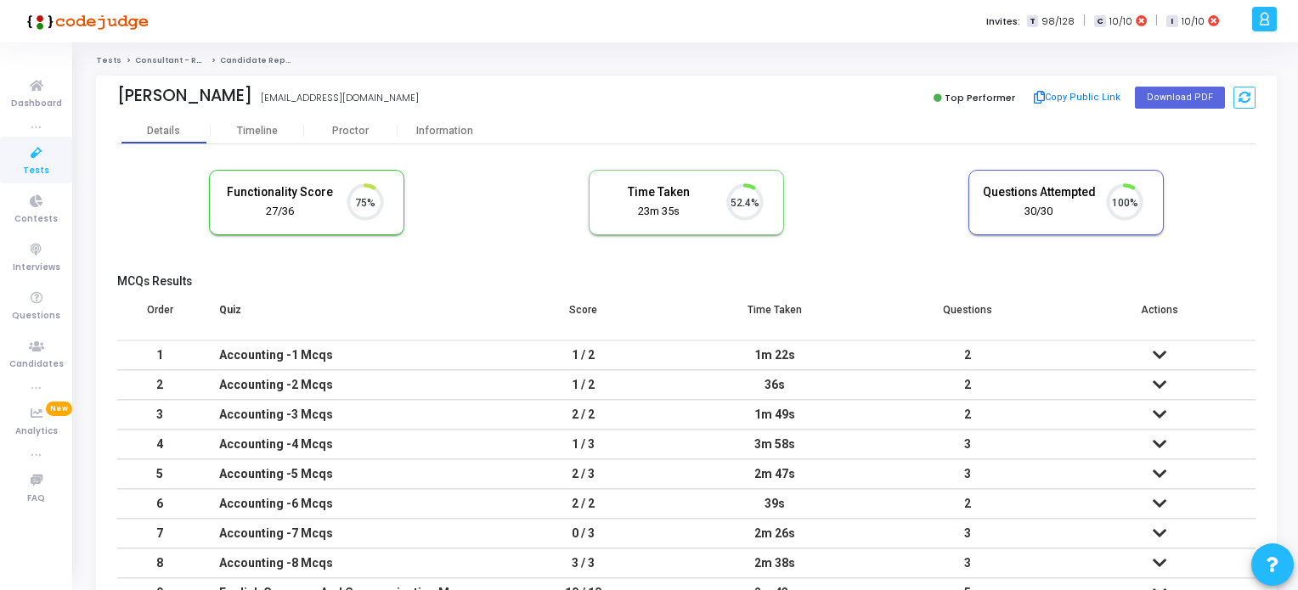
scroll to position [35, 43]
click at [1193, 99] on button "Download PDF" at bounding box center [1180, 98] width 90 height 22
click at [34, 159] on icon at bounding box center [37, 153] width 36 height 21
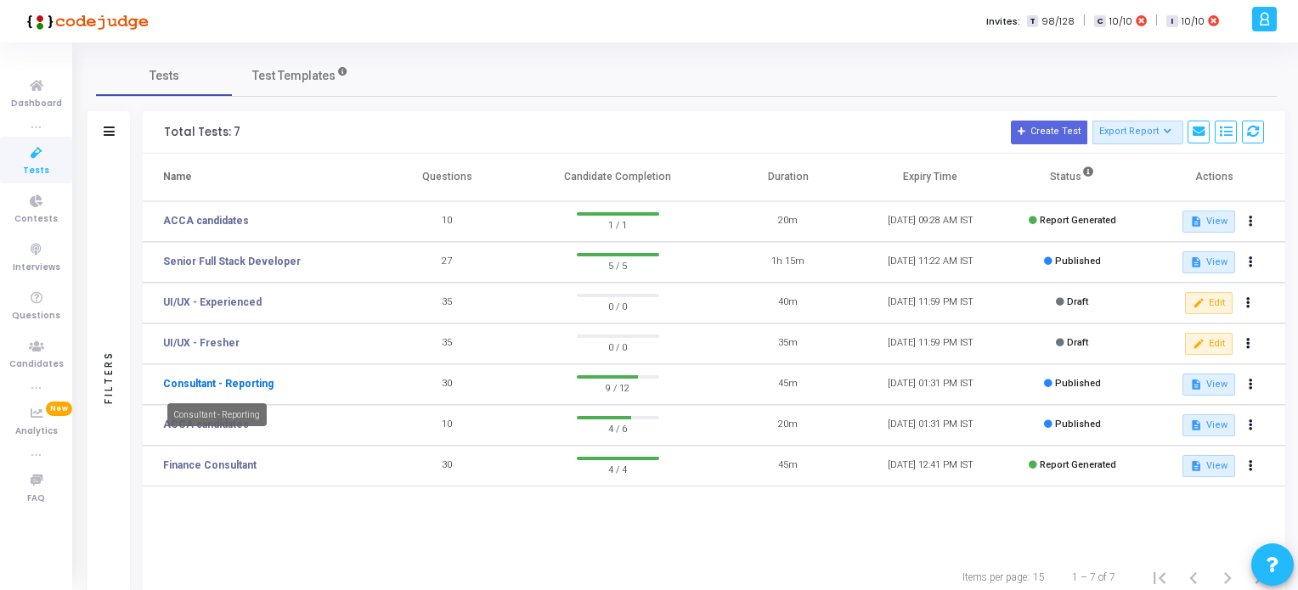
click at [238, 383] on link "Consultant - Reporting" at bounding box center [218, 383] width 110 height 15
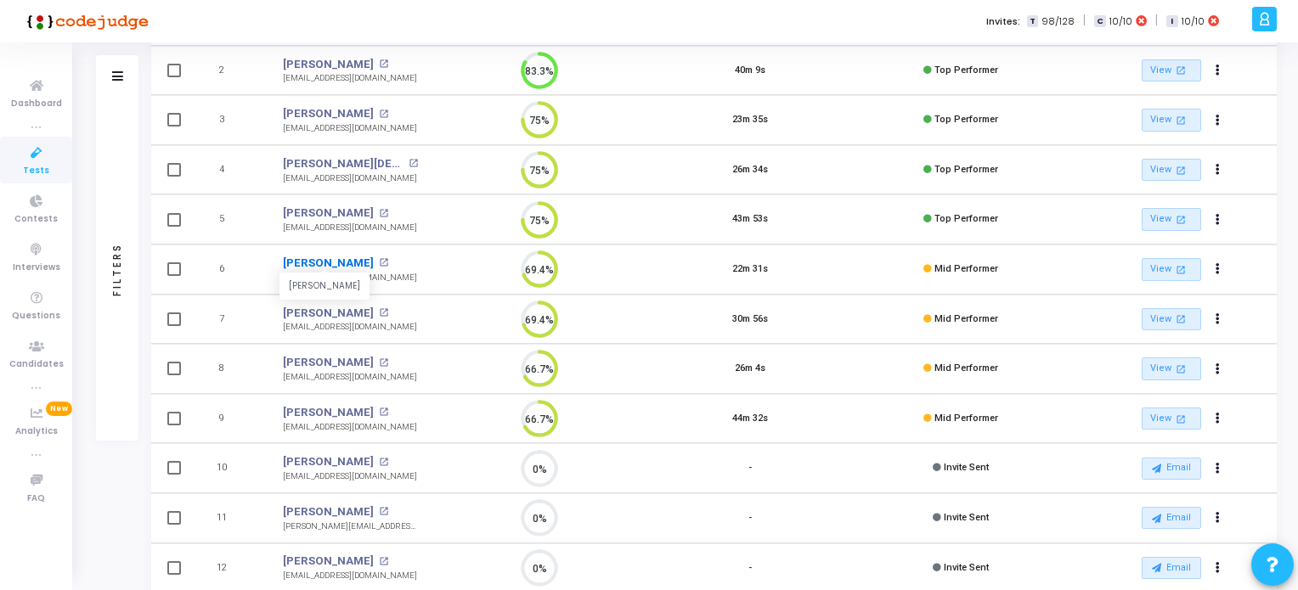
click at [323, 257] on link "[PERSON_NAME]" at bounding box center [328, 263] width 91 height 17
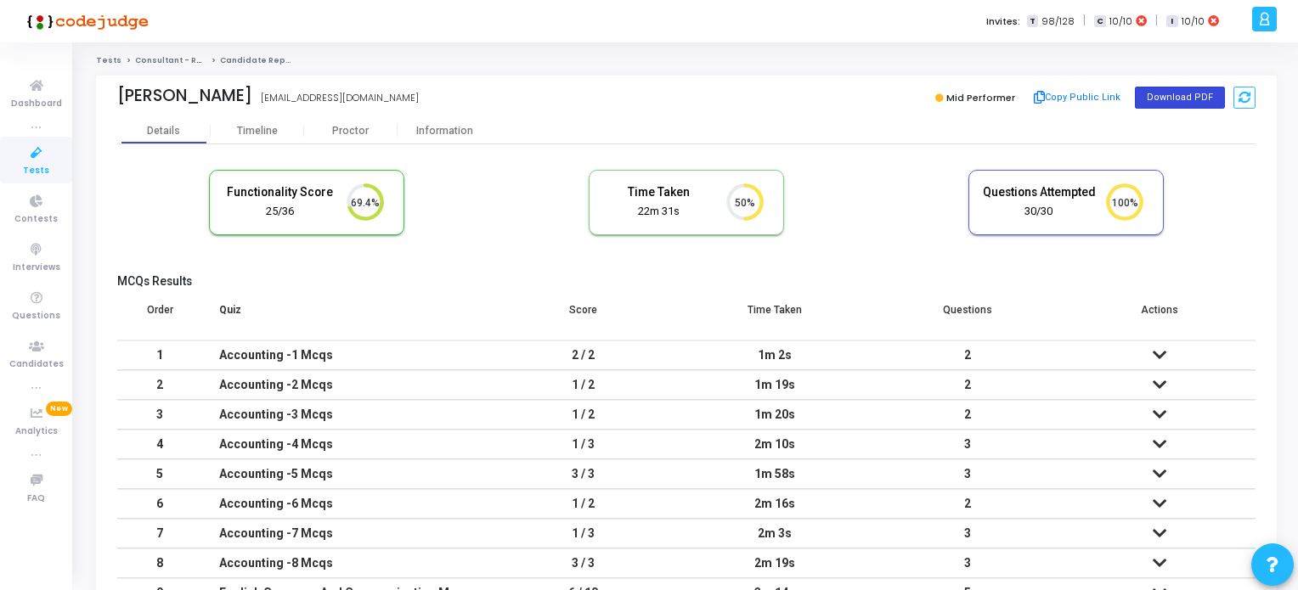
click at [1192, 94] on button "Download PDF" at bounding box center [1180, 98] width 90 height 22
